Goal: Find specific page/section: Find specific page/section

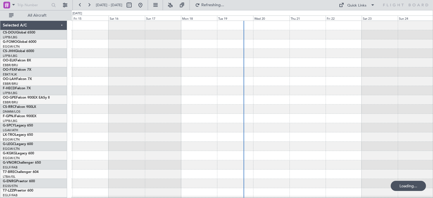
click at [181, 90] on div at bounding box center [251, 179] width 361 height 316
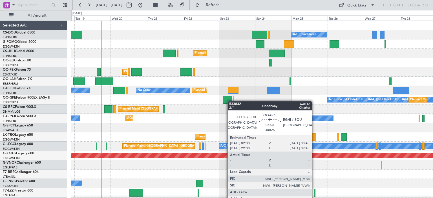
click at [227, 101] on div "Planned Maint Paris (Le Bourget) A/C Unavailable Planned Maint London (Luton) N…" at bounding box center [251, 179] width 361 height 316
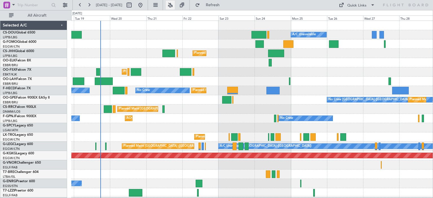
click at [175, 5] on button at bounding box center [170, 5] width 9 height 9
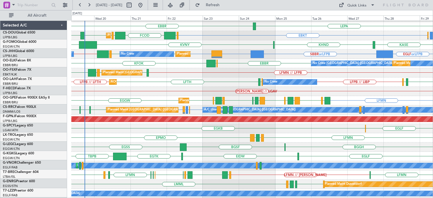
click at [272, 92] on div "HEMM // LGAV" at bounding box center [251, 91] width 361 height 9
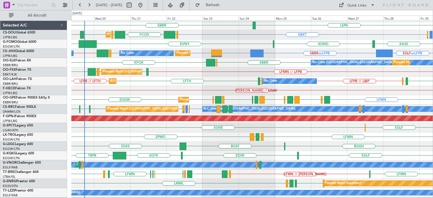
scroll to position [37, 0]
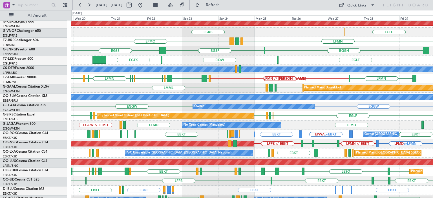
click at [255, 47] on div "BGGH EGSS BGSF Owner" at bounding box center [251, 50] width 361 height 9
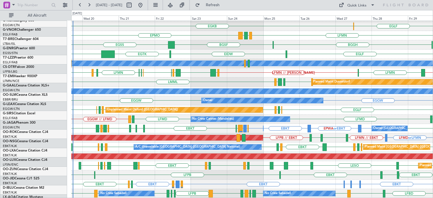
click at [255, 85] on div "AOG Maint Istanbul (Ataturk) EGLF EGKB Planned Maint London (Biggin Hill) LFMN …" at bounding box center [251, 40] width 361 height 316
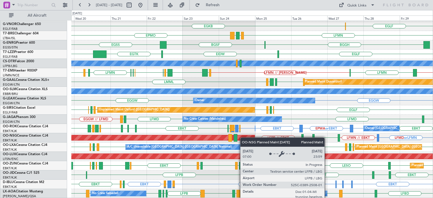
click at [242, 135] on div "AOG Maint Istanbul (Ataturk) EGLF EGKB Planned Maint London (Biggin Hill) LFMN …" at bounding box center [251, 40] width 361 height 316
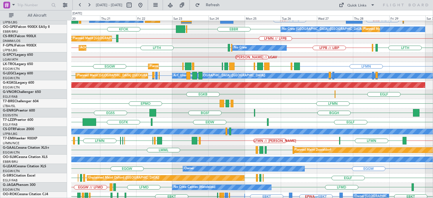
click at [229, 138] on div "GMMX // EGNR LFMN LFMN // LIEO LFMN LFML LFKC LFMN LSZB EDDB LEIB HEAL LEIB LFK…" at bounding box center [251, 140] width 361 height 9
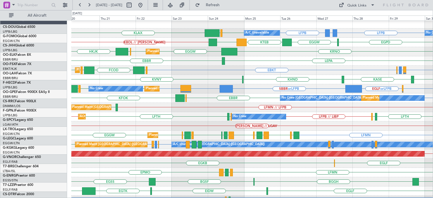
scroll to position [0, 0]
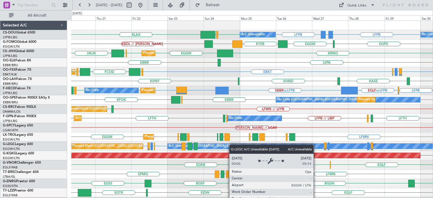
click at [231, 148] on div "Planned Maint Paris (Le Bourget) A/C Unavailable No Crew LFPB GMMX or LFPB LFPB…" at bounding box center [251, 179] width 361 height 316
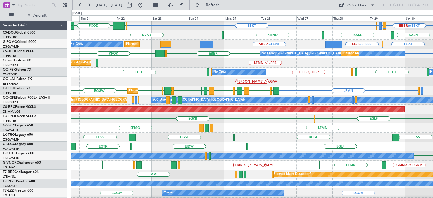
click at [251, 86] on div "Planned Maint London (Luton) LFMN EGGW LLBG LCLK LFMN LLBG LCLK LFMN LGAV LGTS …" at bounding box center [251, 90] width 361 height 9
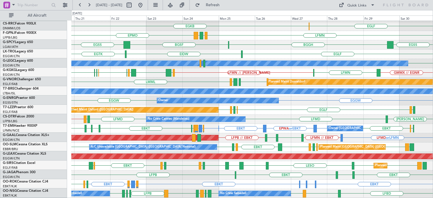
scroll to position [139, 0]
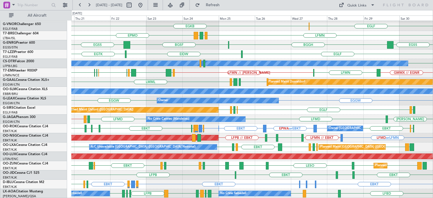
click at [217, 58] on div "AOG Maint Istanbul (Ataturk) LTBA // EGGW EGLF EGKB Planned Maint London (Biggi…" at bounding box center [251, 40] width 361 height 316
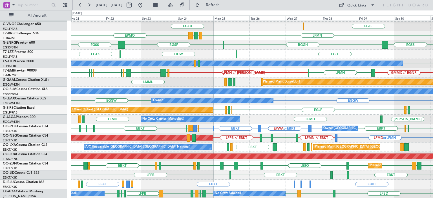
click at [180, 194] on div "AOG Maint Istanbul (Ataturk) LTBA // EGGW EGLF EGKB Planned Maint London (Biggi…" at bounding box center [251, 40] width 361 height 316
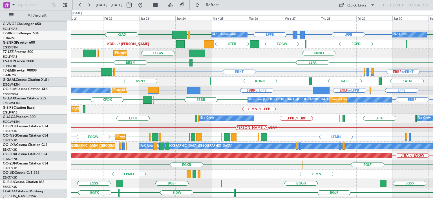
scroll to position [0, 0]
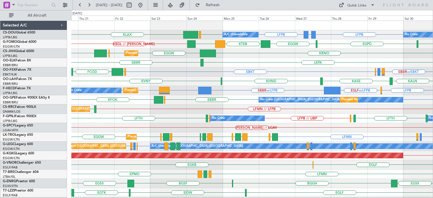
click at [187, 172] on div "Planned Maint Paris (Le Bourget) A/C Unavailable No Crew LFPB GMMX or LFPB LFPB…" at bounding box center [251, 179] width 361 height 316
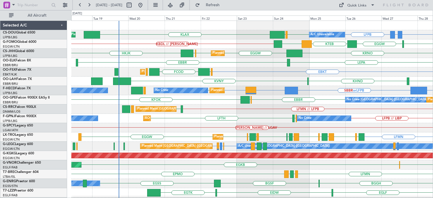
click at [232, 131] on div "Planned Maint Paris (Le Bourget) A/C Unavailable LFPB GMMX or LFPB LFPB KLAX LF…" at bounding box center [251, 179] width 361 height 316
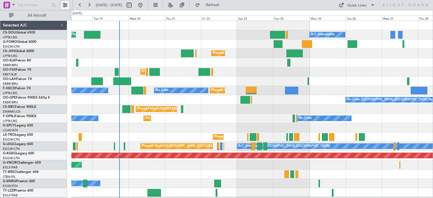
click at [65, 5] on button at bounding box center [65, 5] width 9 height 9
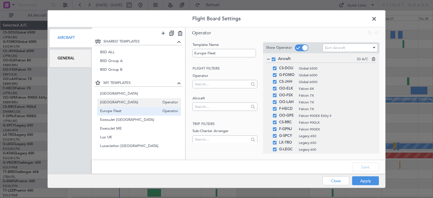
click at [119, 101] on span "[GEOGRAPHIC_DATA]" at bounding box center [130, 103] width 60 height 6
type input "[GEOGRAPHIC_DATA]"
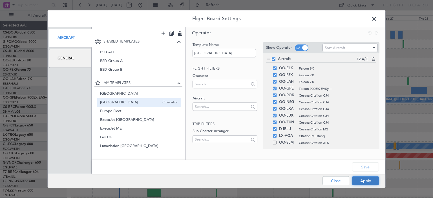
click at [367, 177] on button "Apply" at bounding box center [365, 180] width 27 height 9
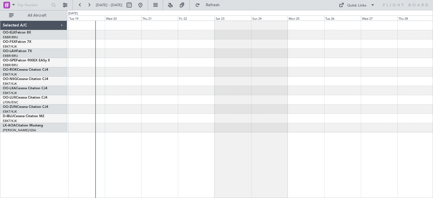
click at [288, 106] on div at bounding box center [250, 77] width 366 height 112
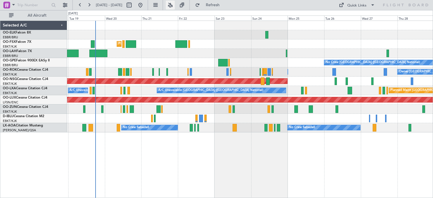
click at [175, 3] on button at bounding box center [170, 5] width 9 height 9
